Goal: Information Seeking & Learning: Compare options

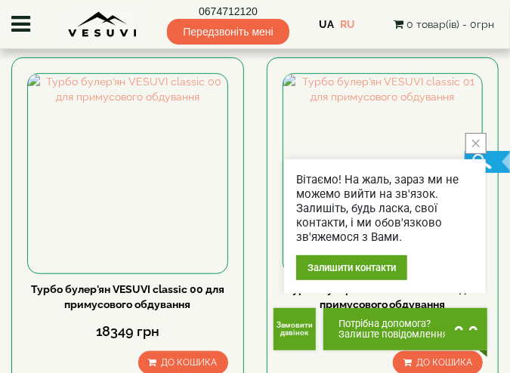
scroll to position [227, 0]
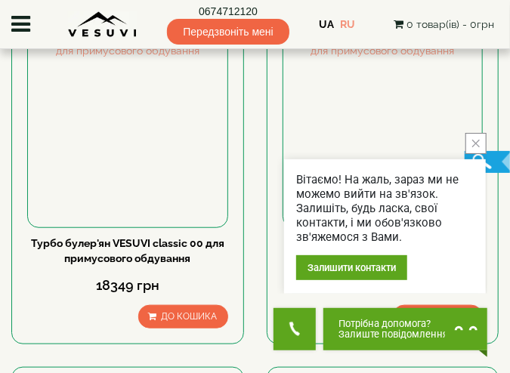
click at [472, 140] on icon "close button" at bounding box center [476, 144] width 8 height 8
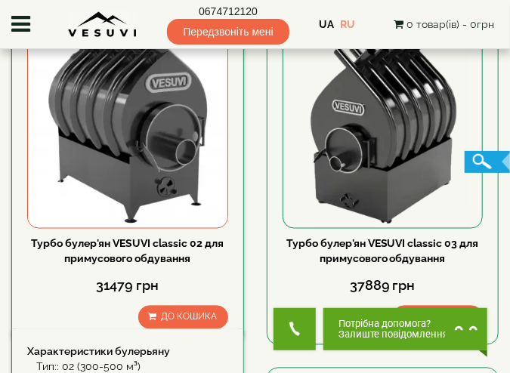
scroll to position [605, 0]
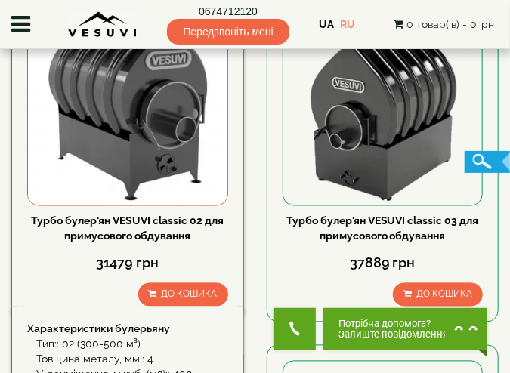
click at [128, 222] on link "Турбо булер'ян VESUVI classic 02 для примусового обдування" at bounding box center [127, 228] width 193 height 27
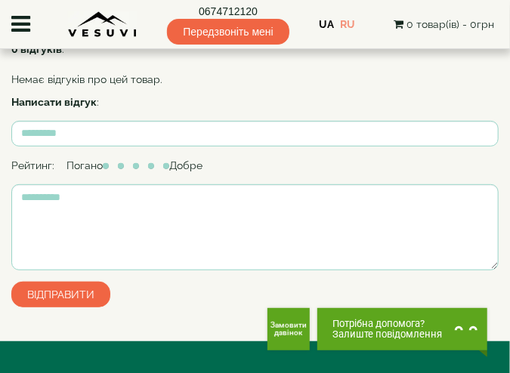
scroll to position [1608, 0]
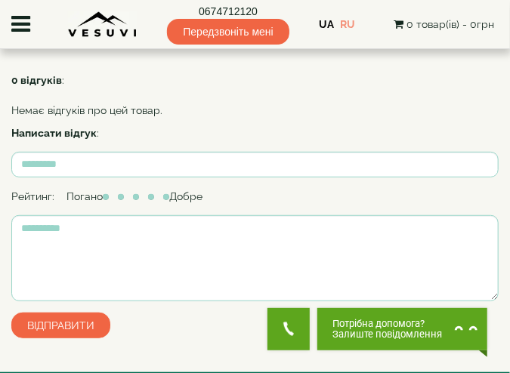
scroll to position [1587, 0]
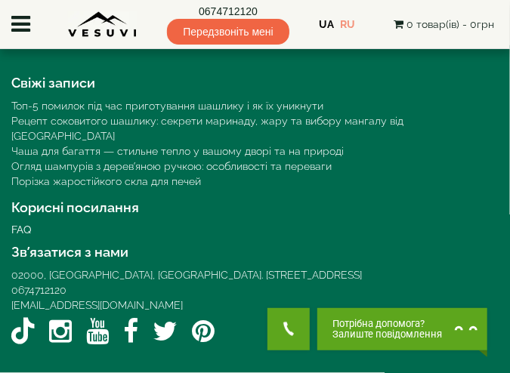
scroll to position [2071, 0]
